Goal: Task Accomplishment & Management: Complete application form

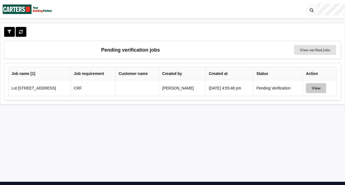
click at [318, 88] on button "View" at bounding box center [316, 88] width 20 height 10
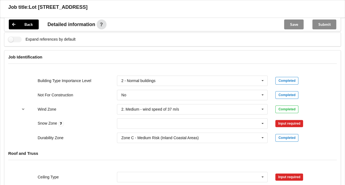
scroll to position [196, 0]
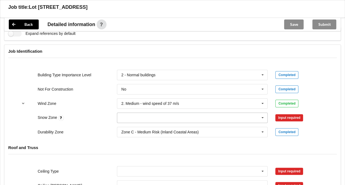
click at [265, 117] on icon at bounding box center [263, 118] width 8 height 10
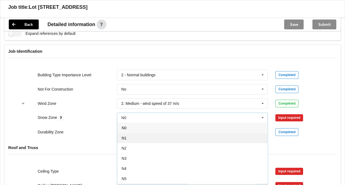
click at [181, 137] on div "N1" at bounding box center [192, 138] width 150 height 10
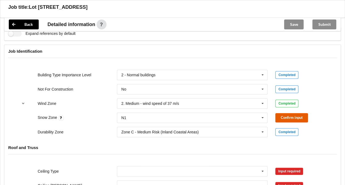
click at [282, 117] on button "Confirm input" at bounding box center [291, 117] width 33 height 9
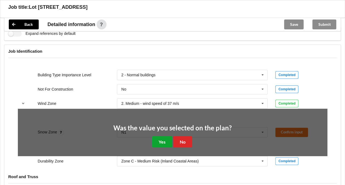
click at [159, 140] on button "Yes" at bounding box center [162, 141] width 20 height 11
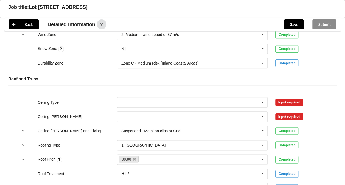
scroll to position [271, 0]
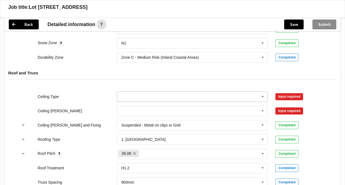
click at [260, 97] on icon at bounding box center [263, 97] width 8 height 10
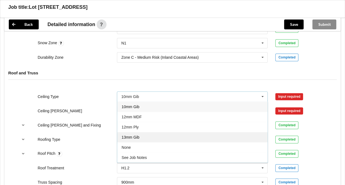
click at [140, 135] on div "13mm Gib" at bounding box center [192, 137] width 150 height 10
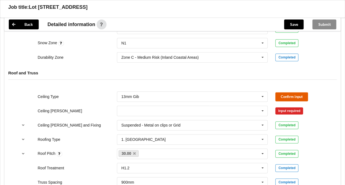
click at [290, 95] on button "Confirm input" at bounding box center [291, 96] width 33 height 9
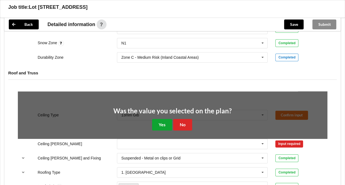
click at [158, 125] on button "Yes" at bounding box center [162, 124] width 20 height 11
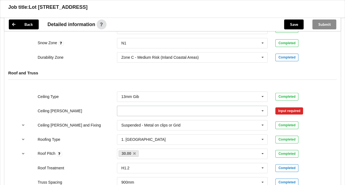
click at [161, 111] on input "text" at bounding box center [193, 111] width 150 height 10
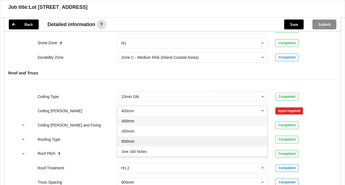
click at [143, 138] on div "600mm" at bounding box center [192, 141] width 150 height 10
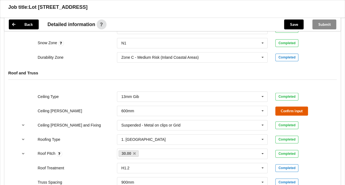
click at [285, 108] on button "Confirm input" at bounding box center [291, 111] width 33 height 9
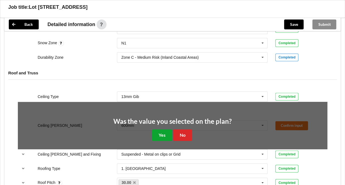
click at [162, 137] on button "Yes" at bounding box center [162, 134] width 20 height 11
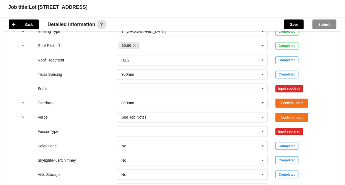
scroll to position [378, 0]
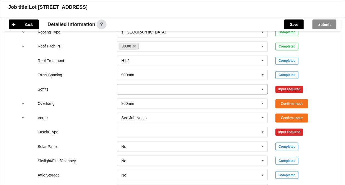
click at [262, 86] on icon at bounding box center [263, 89] width 8 height 10
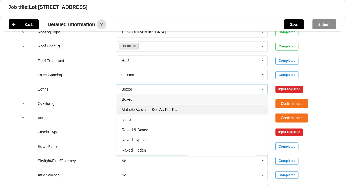
click at [171, 110] on div "Multiple Values – See As Per Plan" at bounding box center [192, 109] width 150 height 10
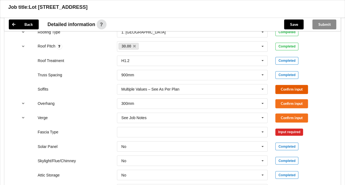
click at [283, 88] on button "Confirm input" at bounding box center [291, 89] width 33 height 9
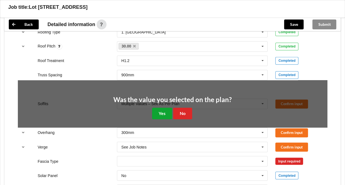
click at [160, 110] on button "Yes" at bounding box center [162, 113] width 20 height 11
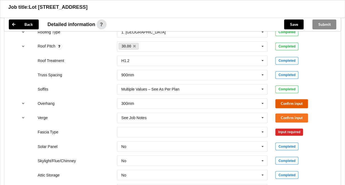
click at [280, 104] on button "Confirm input" at bounding box center [291, 103] width 33 height 9
click at [282, 115] on button "Confirm input" at bounding box center [291, 117] width 33 height 9
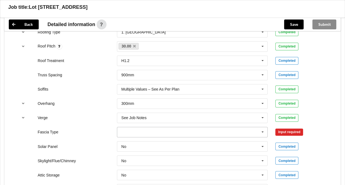
click at [263, 132] on icon at bounding box center [263, 132] width 8 height 10
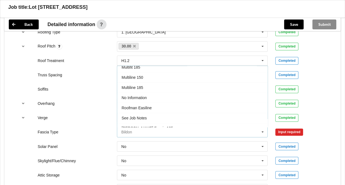
scroll to position [154, 0]
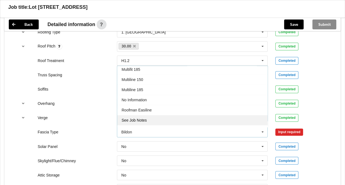
click at [190, 115] on div "See Job Notes" at bounding box center [192, 120] width 150 height 10
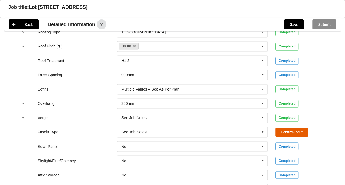
click at [286, 129] on button "Confirm input" at bounding box center [291, 132] width 33 height 9
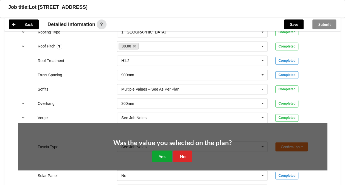
click at [165, 154] on button "Yes" at bounding box center [162, 155] width 20 height 11
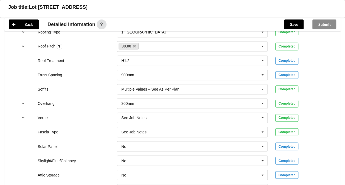
scroll to position [498, 0]
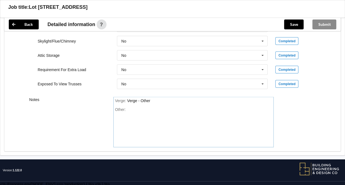
click at [132, 108] on div "Other:" at bounding box center [193, 126] width 157 height 38
click at [299, 24] on button "Save" at bounding box center [293, 24] width 19 height 10
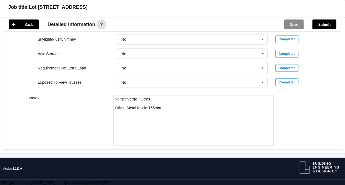
scroll to position [472, 0]
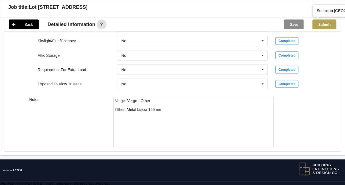
click at [325, 25] on button "Submit" at bounding box center [325, 24] width 24 height 10
